Goal: Task Accomplishment & Management: Manage account settings

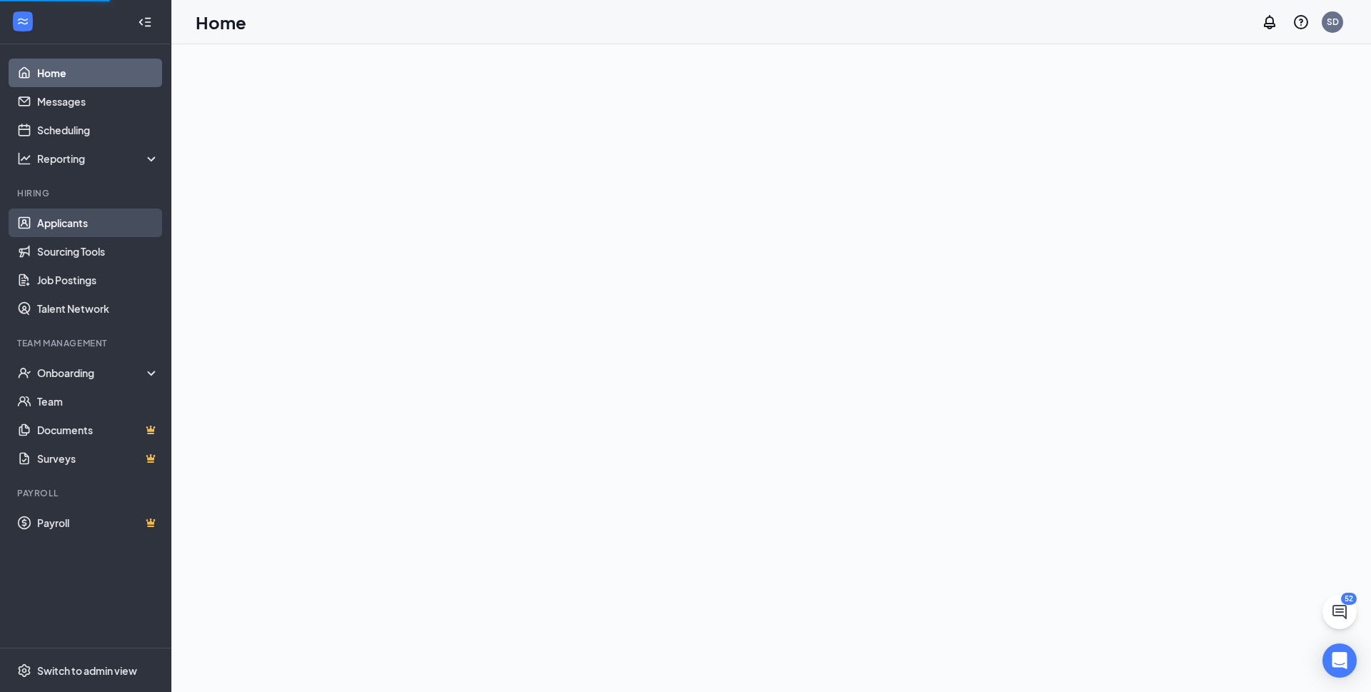
click at [112, 221] on link "Applicants" at bounding box center [98, 223] width 122 height 29
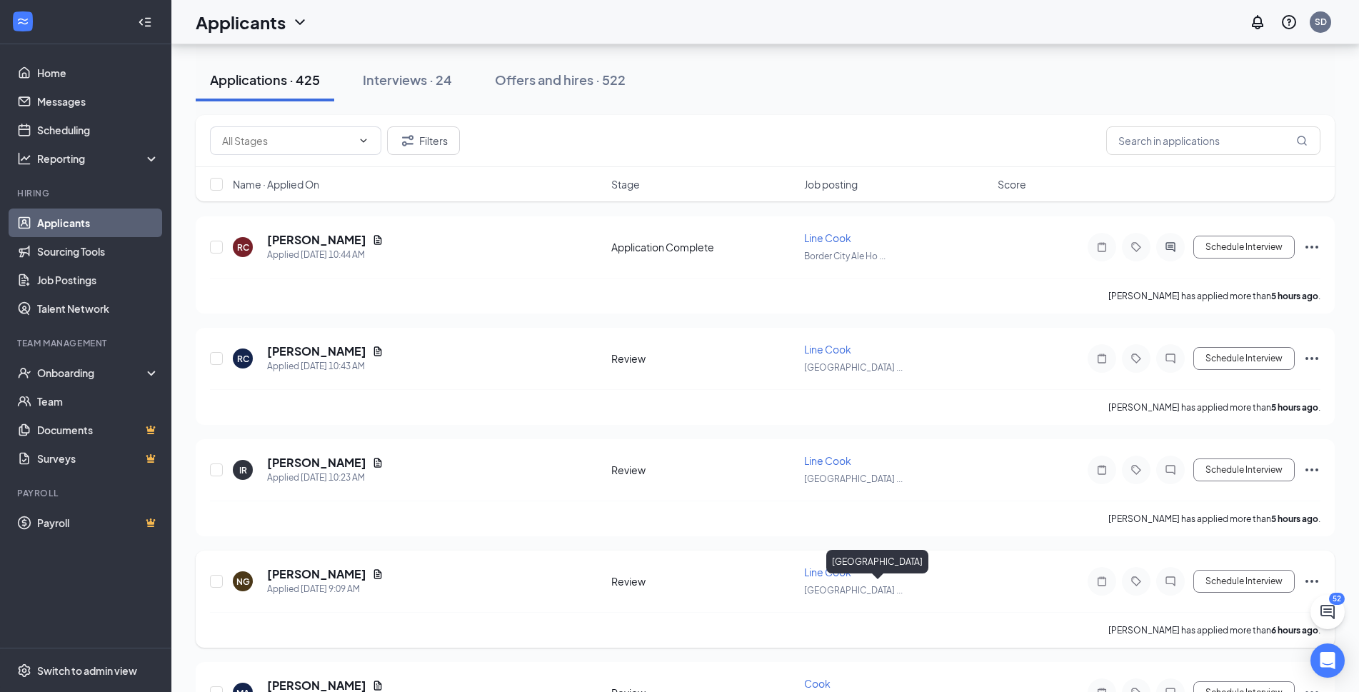
scroll to position [286, 0]
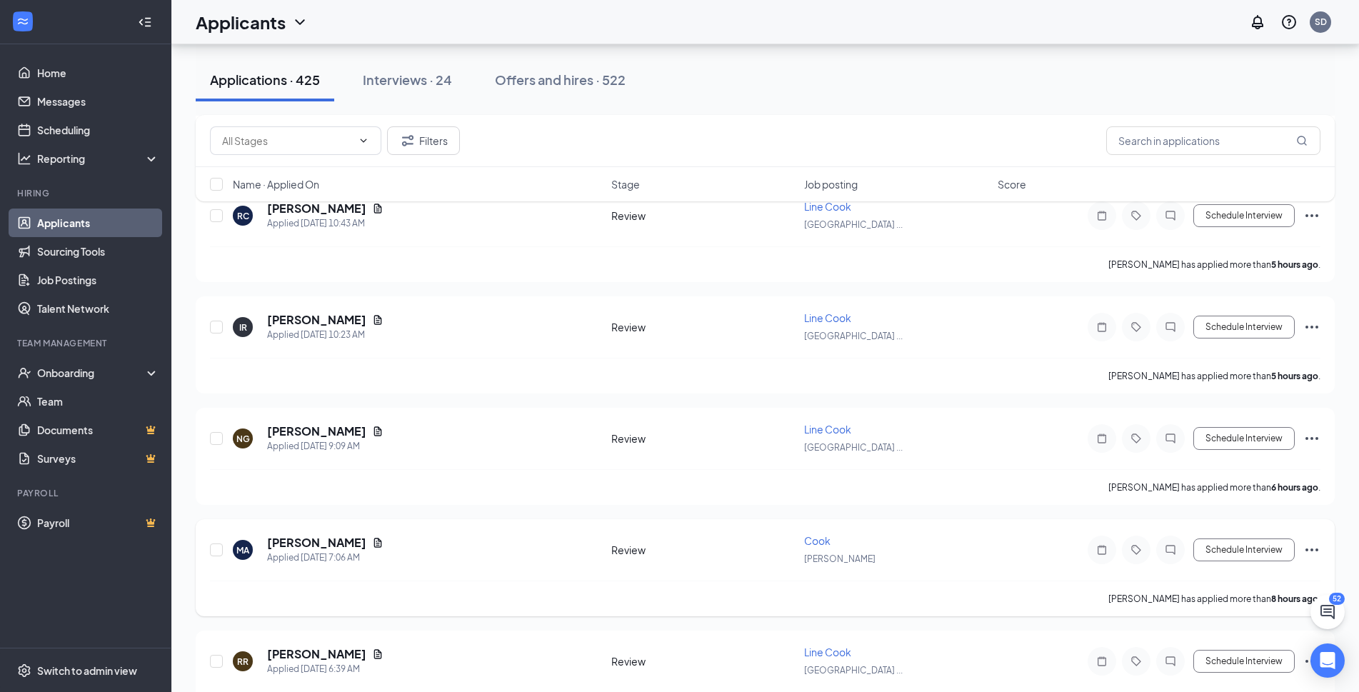
click at [817, 543] on span "Cook" at bounding box center [817, 540] width 26 height 13
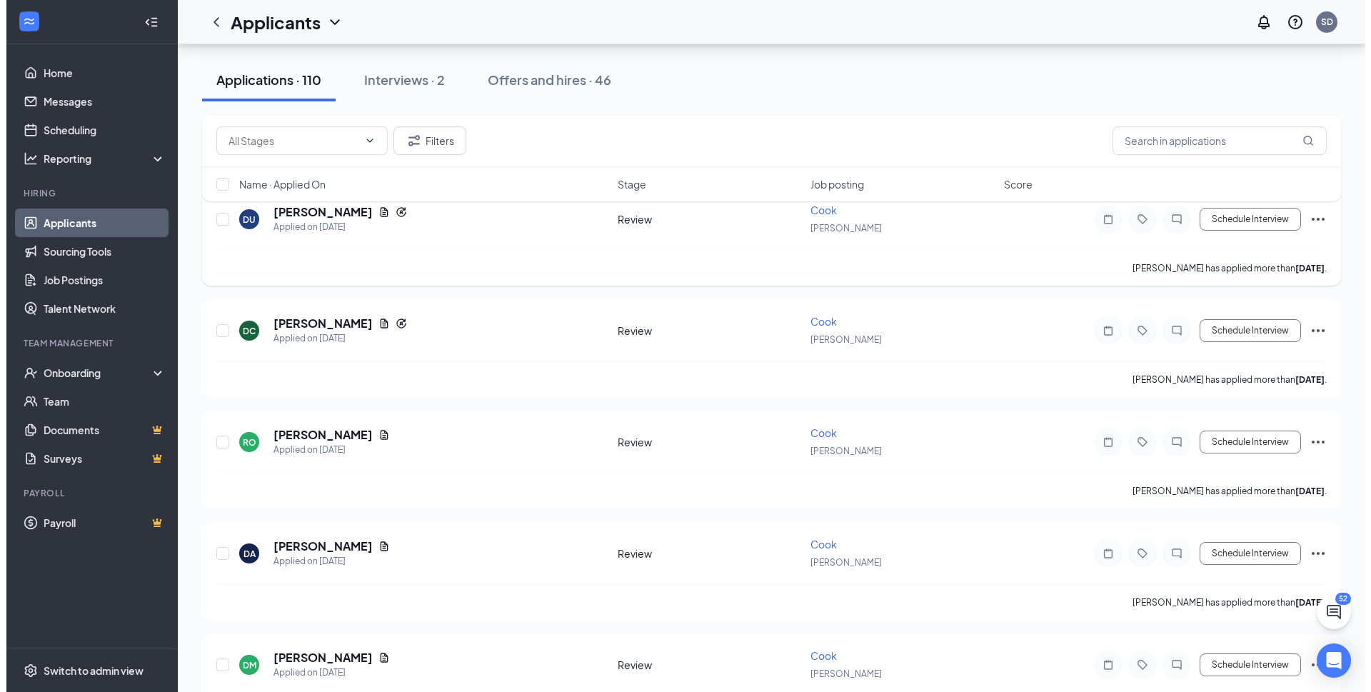
scroll to position [928, 0]
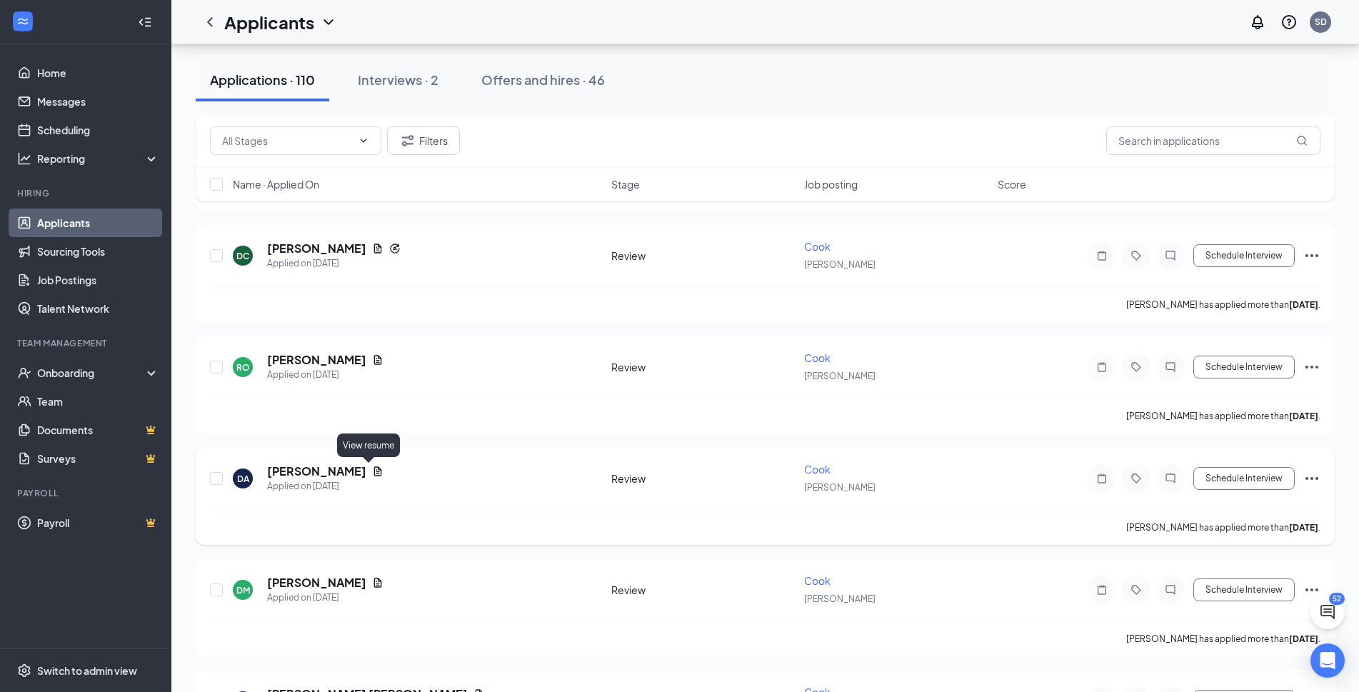
click at [374, 468] on icon "Document" at bounding box center [378, 470] width 8 height 9
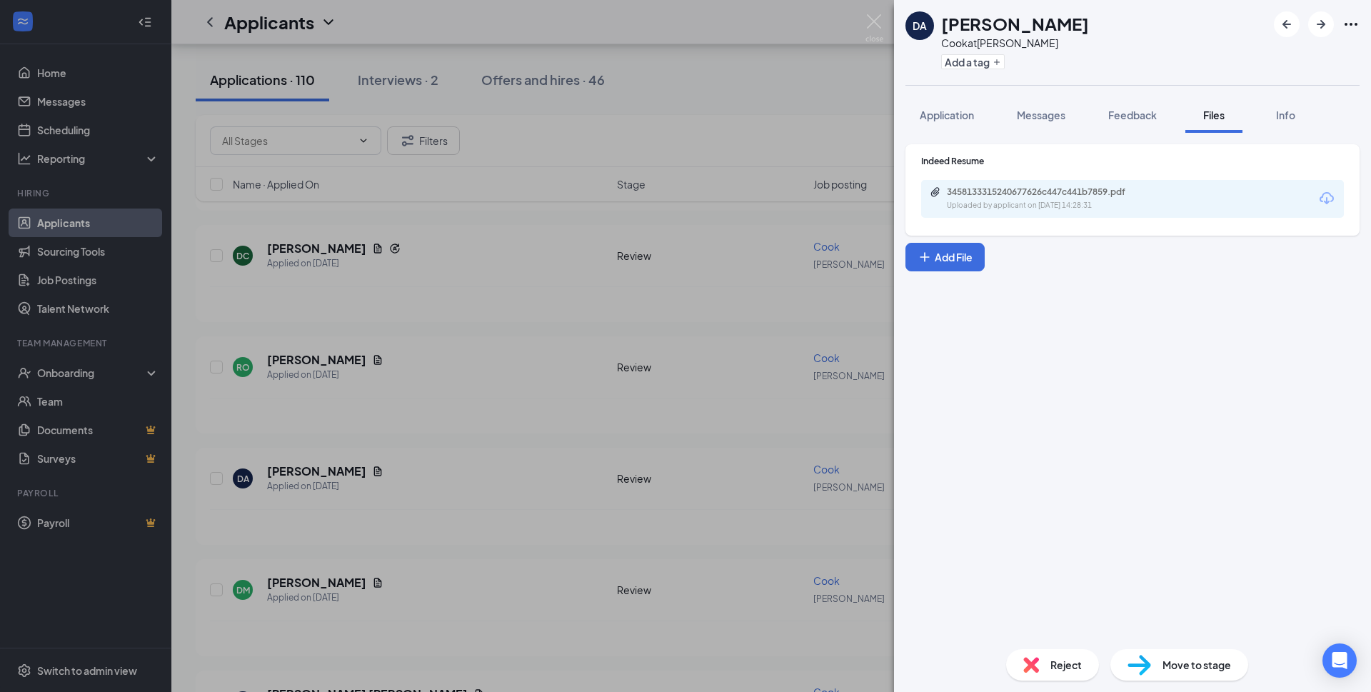
click at [1038, 176] on div "3458133315240677626c447c441b7859.pdf Uploaded by applicant on [DATE] 14:28:31" at bounding box center [1032, 160] width 189 height 36
click at [1024, 199] on div "3458133315240677626c447c441b7859.pdf Uploaded by applicant on [DATE] 14:28:31" at bounding box center [1045, 198] width 231 height 25
